Goal: Ask a question

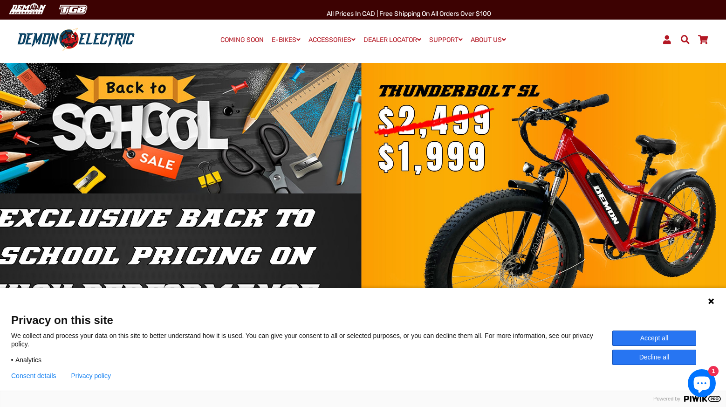
click at [711, 301] on icon at bounding box center [711, 301] width 6 height 6
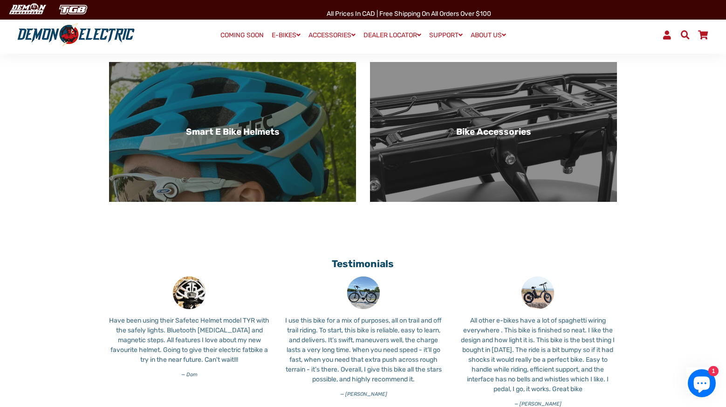
scroll to position [614, 0]
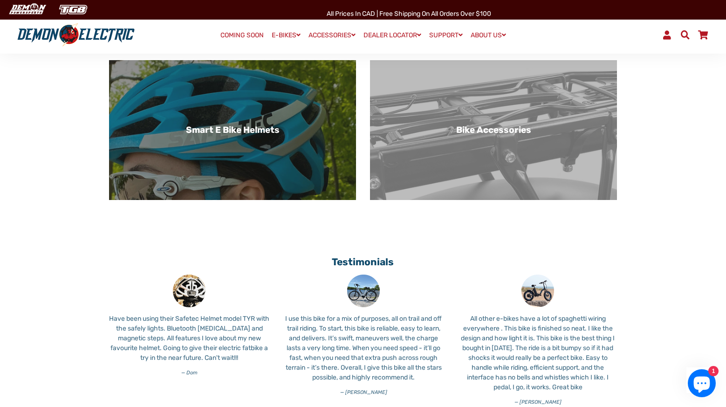
click at [534, 138] on div "Bike Accessories" at bounding box center [493, 130] width 247 height 140
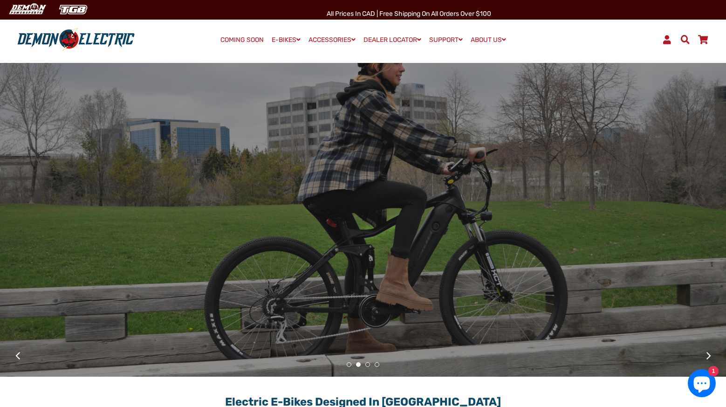
scroll to position [0, 0]
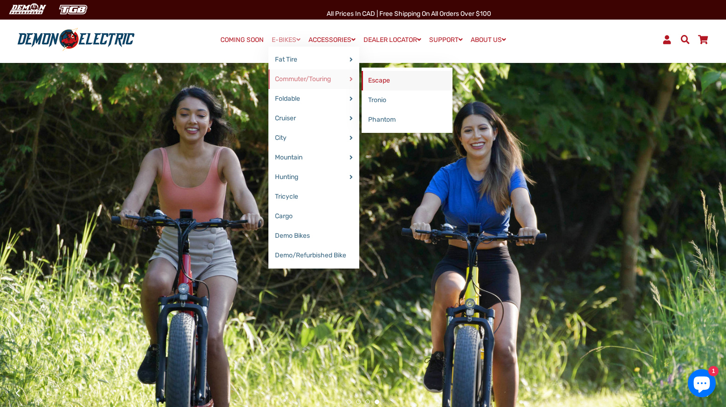
click at [380, 82] on link "Escape" at bounding box center [407, 81] width 91 height 20
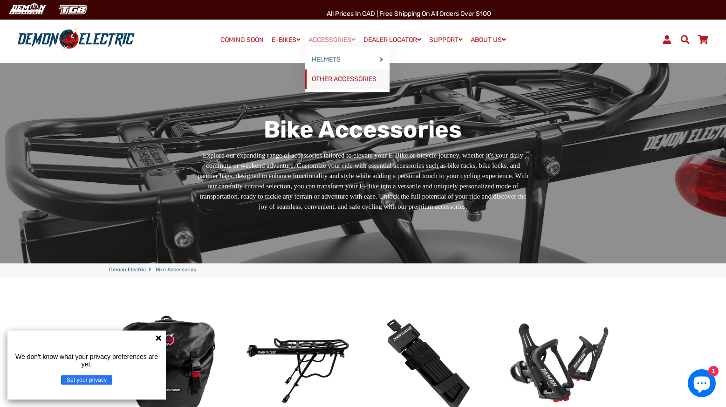
click at [339, 78] on link "OTHER ACCESSORIES" at bounding box center [347, 79] width 84 height 20
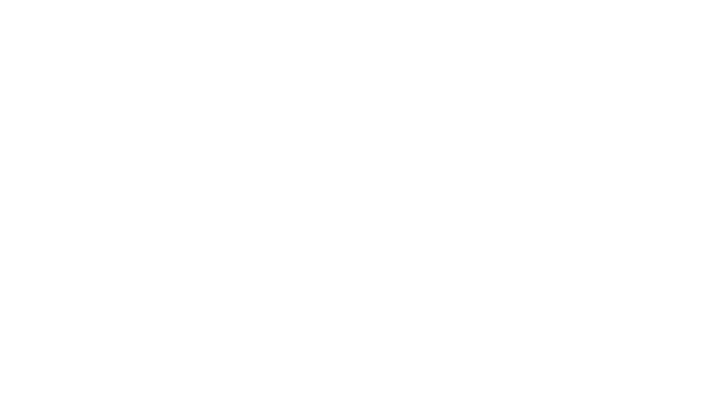
select select "******"
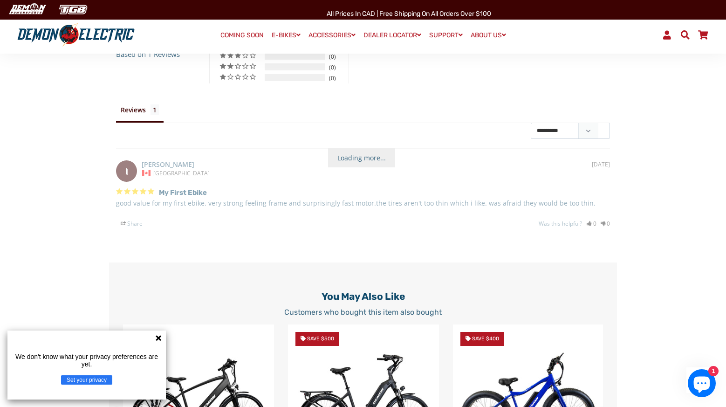
scroll to position [1648, 0]
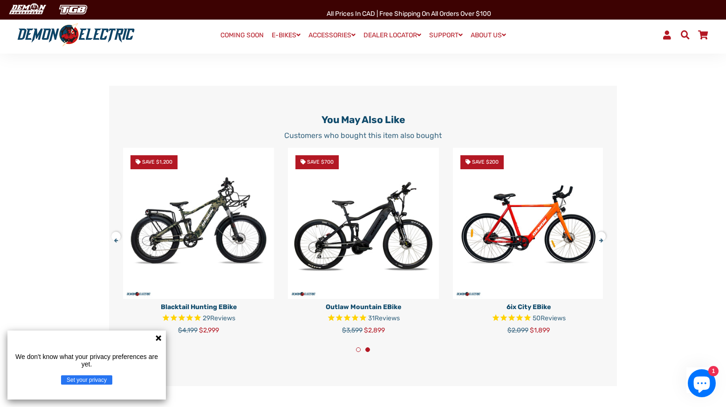
click at [701, 385] on icon "Chat window" at bounding box center [702, 384] width 16 height 16
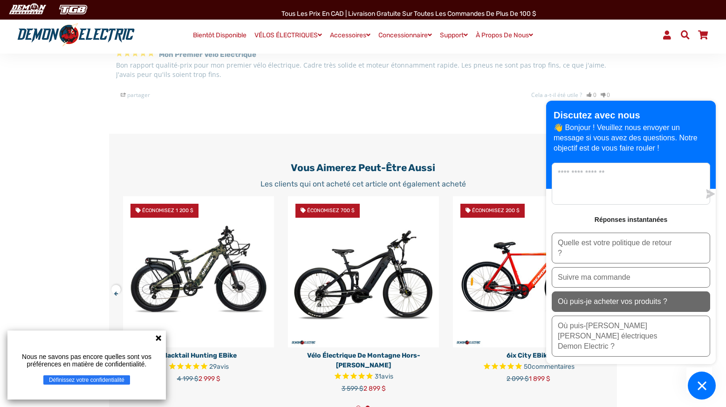
click at [645, 307] on p "Où puis-je acheter vos produits ?" at bounding box center [612, 301] width 109 height 10
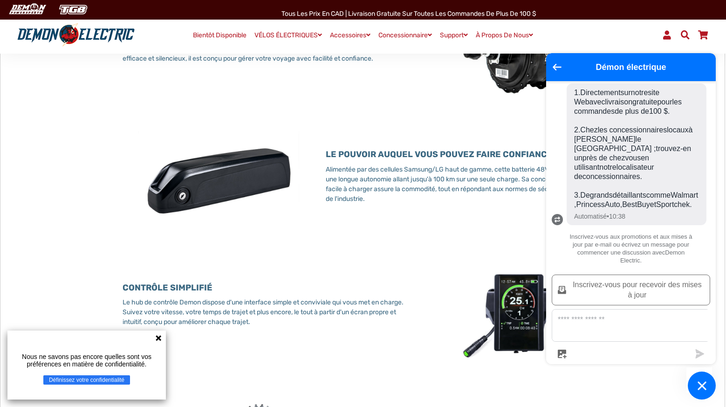
scroll to position [860, 0]
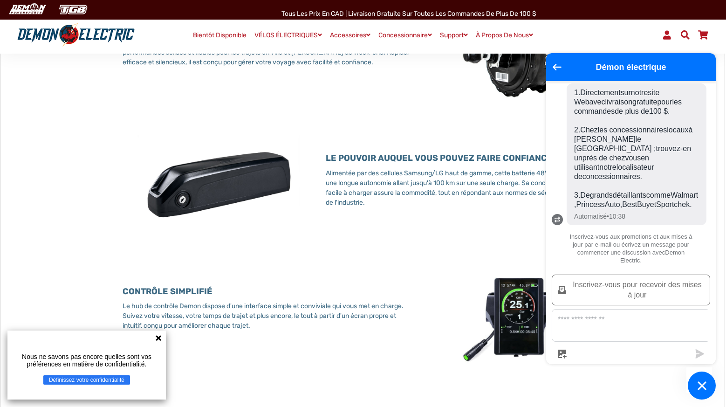
drag, startPoint x: 582, startPoint y: 67, endPoint x: 612, endPoint y: 63, distance: 30.1
click at [612, 63] on h2 "Démon électrique" at bounding box center [631, 66] width 132 height 9
click at [574, 68] on h2 "Démon électrique" at bounding box center [631, 66] width 132 height 9
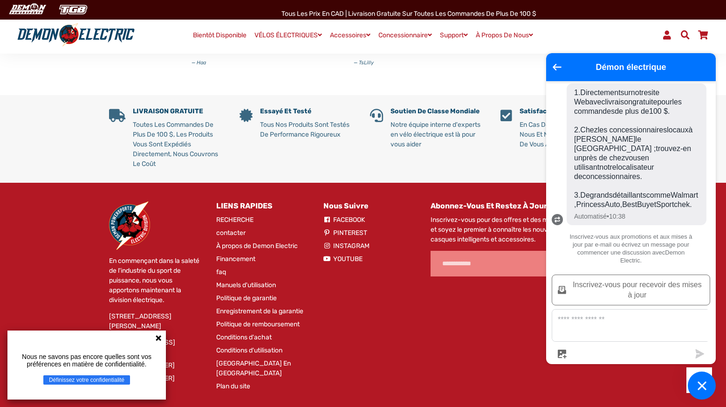
scroll to position [2427, 0]
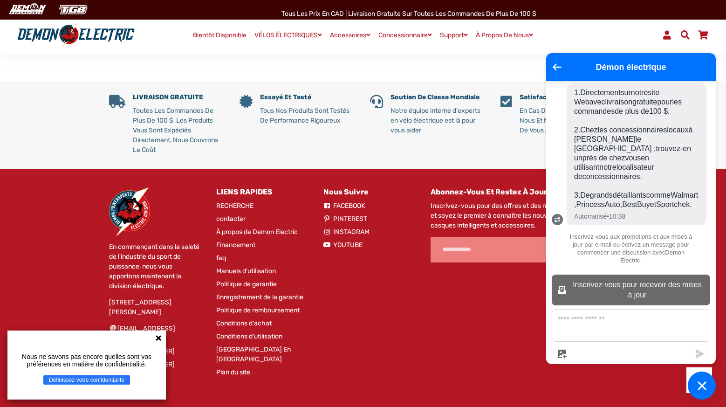
click at [609, 305] on button "Inscrivez-vous pour recevoir des mises à jour" at bounding box center [631, 289] width 158 height 31
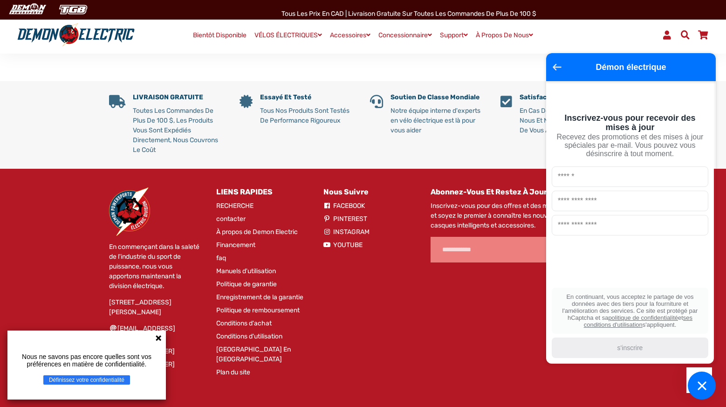
click at [559, 66] on icon "retour à l'écran principal" at bounding box center [557, 67] width 9 height 7
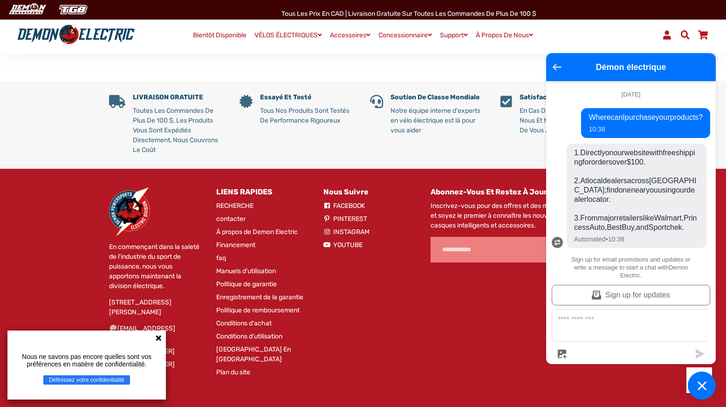
scroll to position [21, 0]
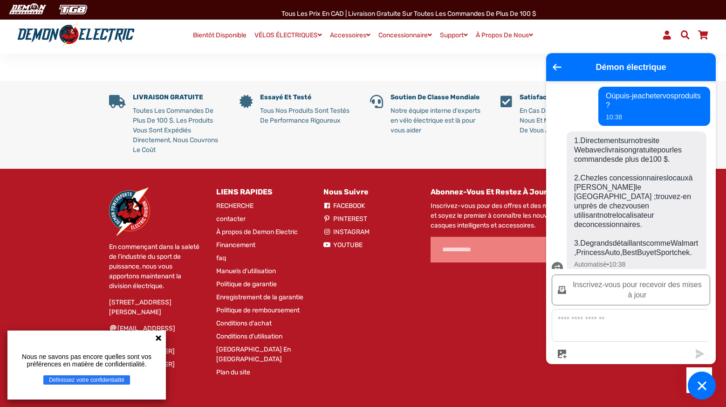
click at [705, 382] on icon "Fenêtre de discussion" at bounding box center [702, 385] width 8 height 8
